Goal: Find contact information: Find contact information

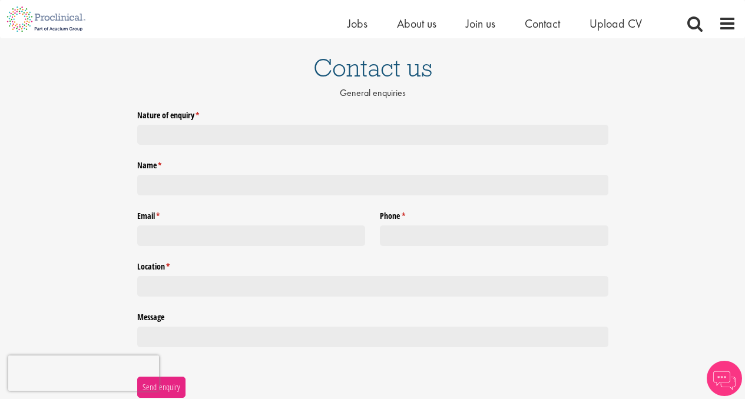
click at [587, 363] on div "Nature of enquiry * (required) Name * (required) Email * (required) Phone * (re…" at bounding box center [372, 251] width 471 height 292
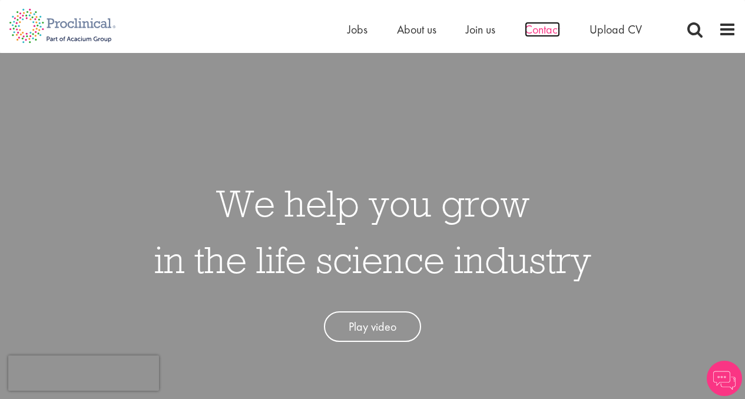
click at [548, 32] on span "Contact" at bounding box center [542, 29] width 35 height 15
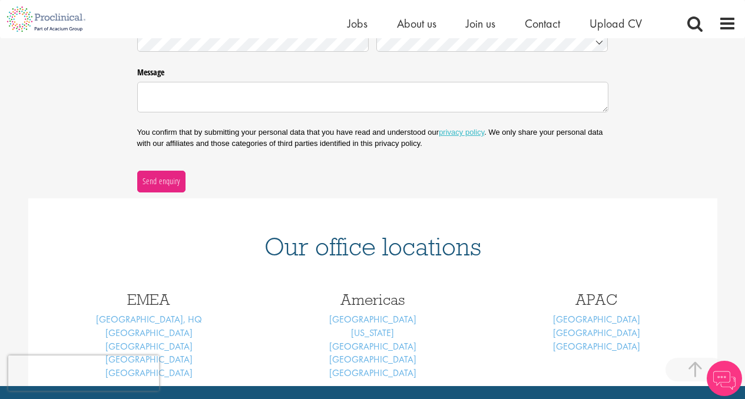
scroll to position [482, 0]
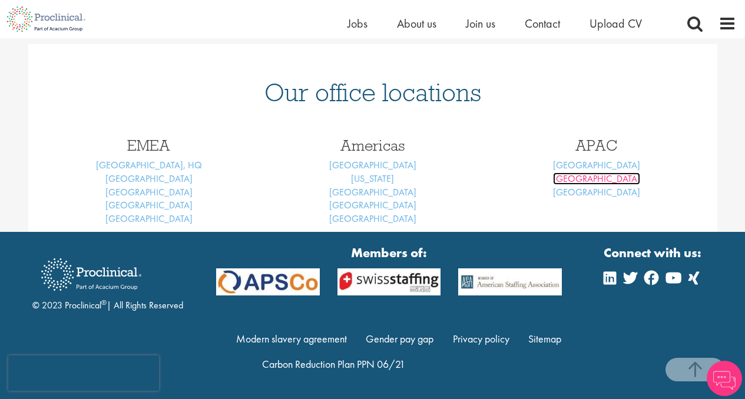
click at [598, 178] on link "Sydney" at bounding box center [596, 178] width 87 height 12
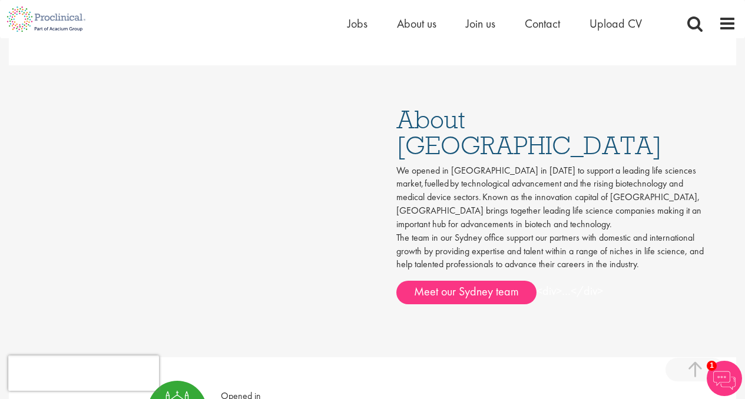
scroll to position [423, 0]
